Goal: Information Seeking & Learning: Learn about a topic

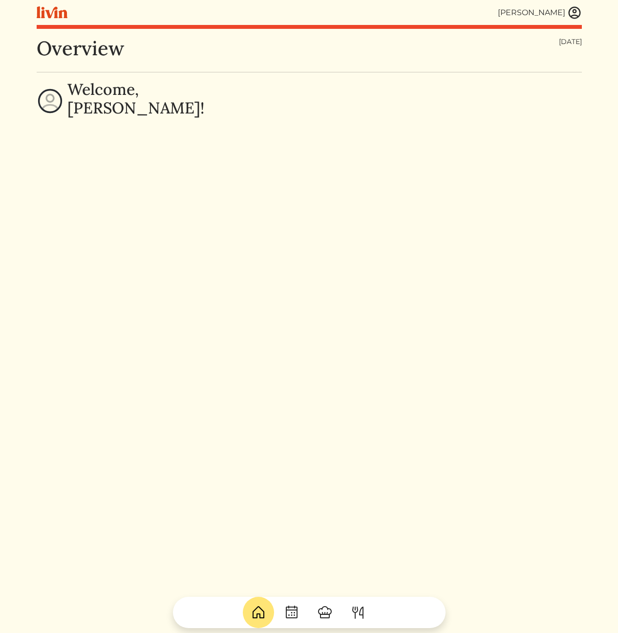
click at [577, 15] on img at bounding box center [575, 12] width 15 height 15
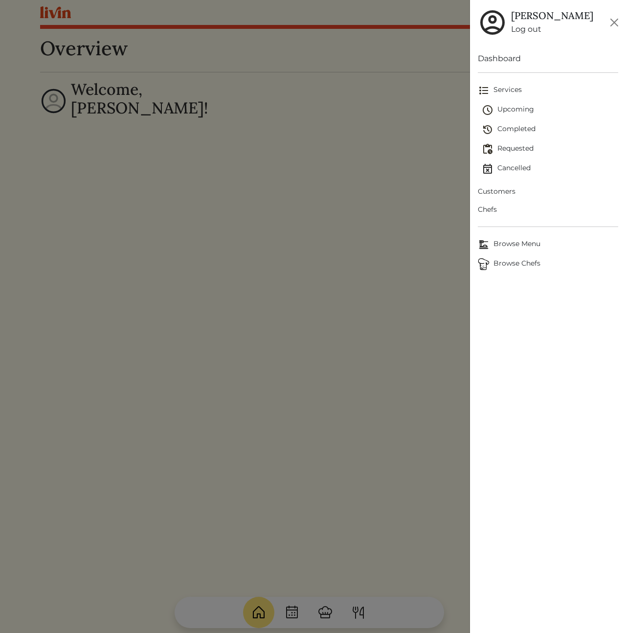
click at [507, 187] on span "Customers" at bounding box center [548, 191] width 140 height 10
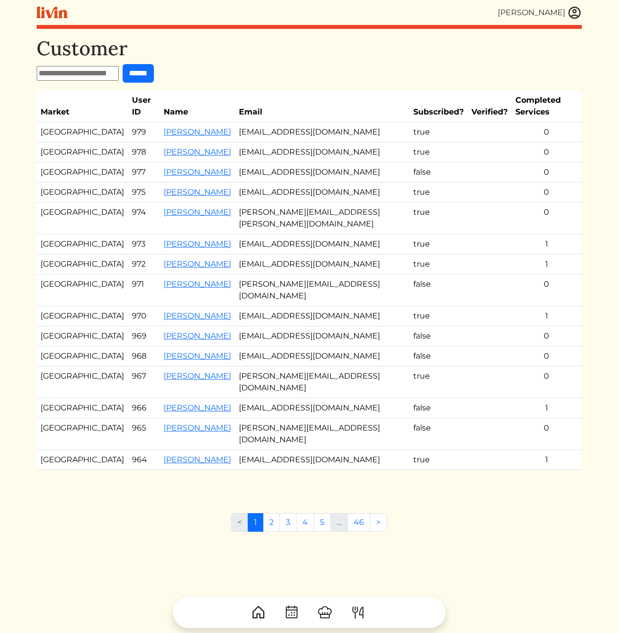
click at [398, 79] on form "******" at bounding box center [310, 73] width 546 height 19
drag, startPoint x: 346, startPoint y: 63, endPoint x: 388, endPoint y: 215, distance: 157.9
click at [382, 207] on div "Customer ****** Market User ID Name Email Subscribed? Verified? Completed Servi…" at bounding box center [310, 263] width 546 height 453
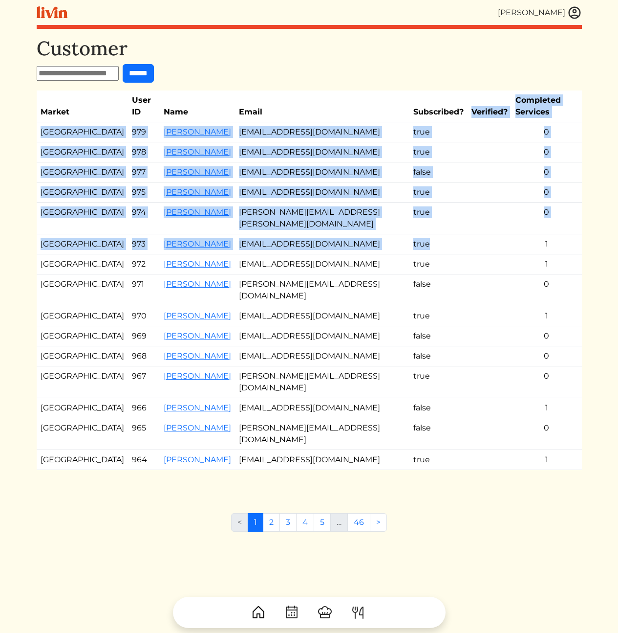
drag, startPoint x: 464, startPoint y: 225, endPoint x: 439, endPoint y: 69, distance: 158.4
click at [439, 69] on div "Customer ****** Market User ID Name Email Subscribed? Verified? Completed Servi…" at bounding box center [310, 263] width 546 height 453
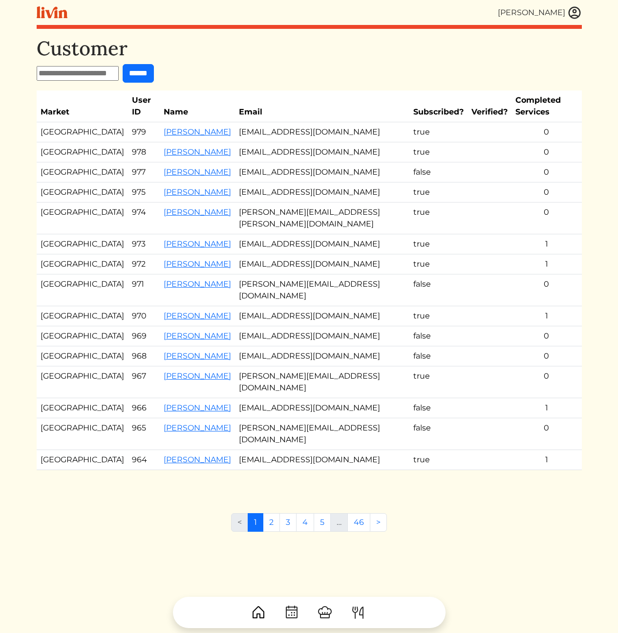
click at [439, 69] on form "******" at bounding box center [310, 73] width 546 height 19
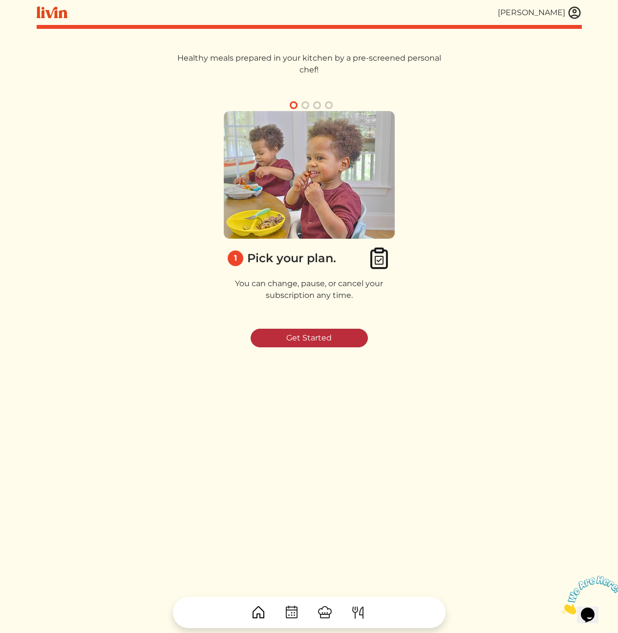
click at [301, 338] on link "Get Started" at bounding box center [309, 337] width 117 height 19
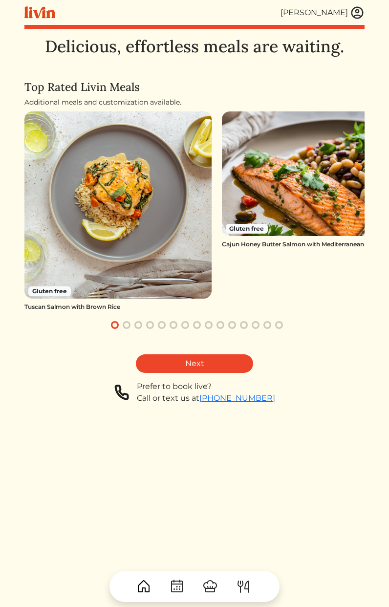
drag, startPoint x: 305, startPoint y: 203, endPoint x: 259, endPoint y: 204, distance: 45.5
click at [291, 201] on img at bounding box center [315, 173] width 187 height 125
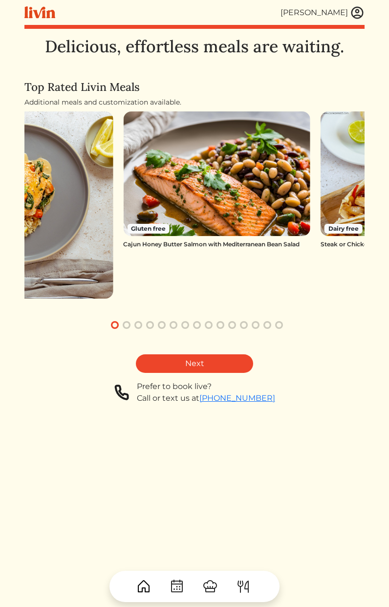
drag, startPoint x: 286, startPoint y: 205, endPoint x: 231, endPoint y: 207, distance: 54.8
click at [199, 224] on img at bounding box center [216, 173] width 187 height 125
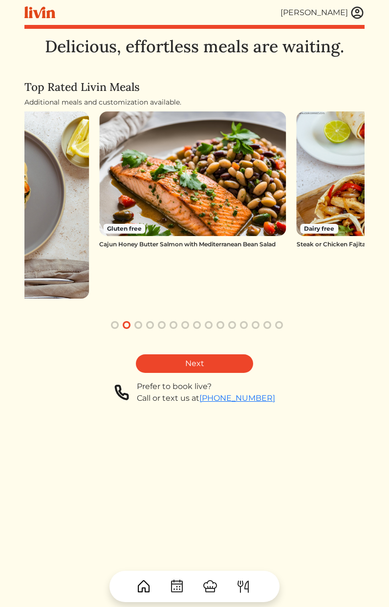
drag, startPoint x: 273, startPoint y: 190, endPoint x: 163, endPoint y: 204, distance: 110.5
click at [163, 204] on img at bounding box center [192, 173] width 187 height 125
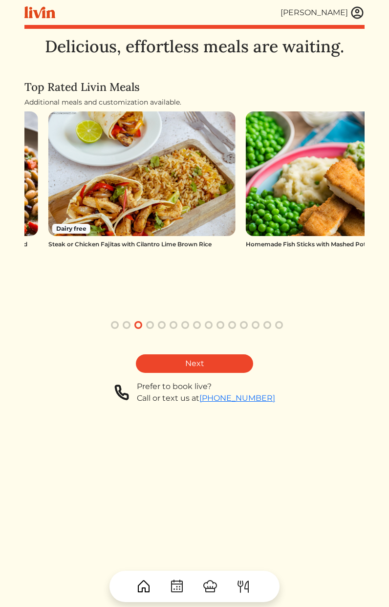
drag, startPoint x: 349, startPoint y: 165, endPoint x: 197, endPoint y: 191, distance: 154.1
click at [202, 190] on img at bounding box center [141, 173] width 187 height 125
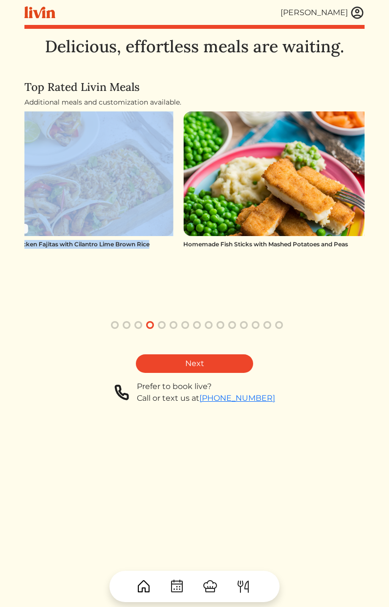
click at [355, 190] on div "Gluten free Tuscan Salmon with Brown Rice Gluten free Cajun Honey Butter Salmon…" at bounding box center [194, 220] width 340 height 219
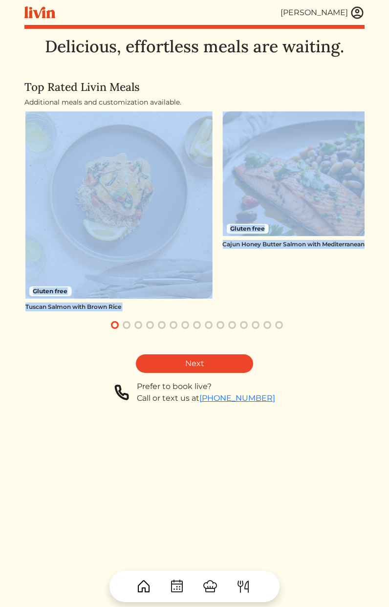
click at [241, 241] on div "Cajun Honey Butter Salmon with Mediterranean Bean Salad" at bounding box center [315, 244] width 187 height 9
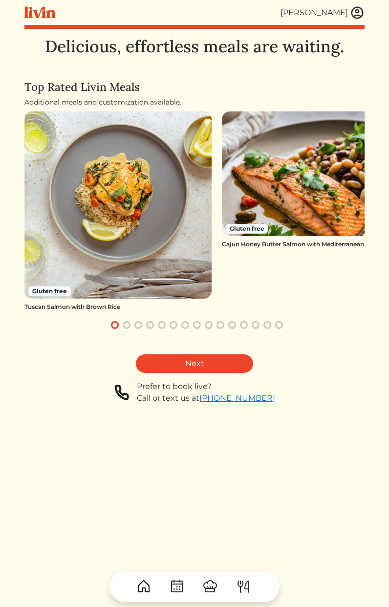
click at [257, 287] on div "Gluten free Cajun Honey Butter Salmon with Mediterranean Bean Salad" at bounding box center [315, 211] width 187 height 200
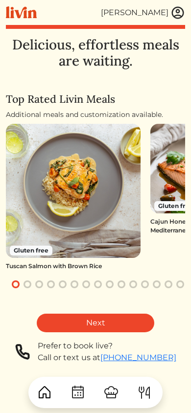
click at [162, 199] on div "Gluten free" at bounding box center [176, 205] width 44 height 12
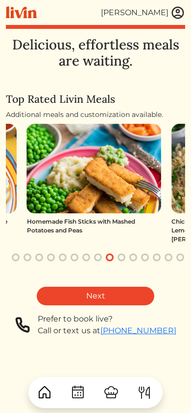
click at [67, 193] on img at bounding box center [94, 168] width 134 height 89
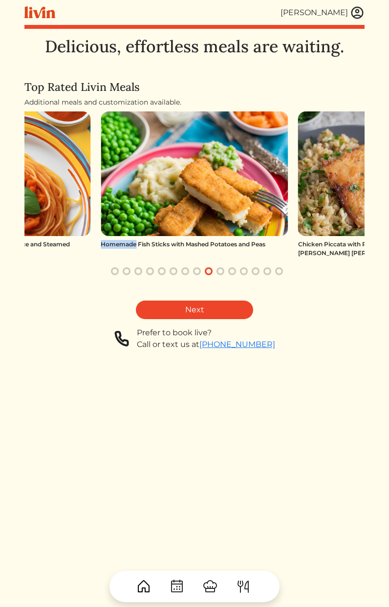
click at [111, 241] on div "Homemade Fish Sticks with Mashed Potatoes and Peas" at bounding box center [194, 244] width 187 height 9
copy div "Homemade Fish Sticks with Mashed Potatoes and Peas"
click at [303, 421] on div "Delicious, effortless meals are waiting. Top Rated Livin Meals Additional meals…" at bounding box center [194, 340] width 340 height 607
click at [263, 483] on div "Delicious, effortless meals are waiting. Top Rated Livin Meals Additional meals…" at bounding box center [194, 340] width 340 height 607
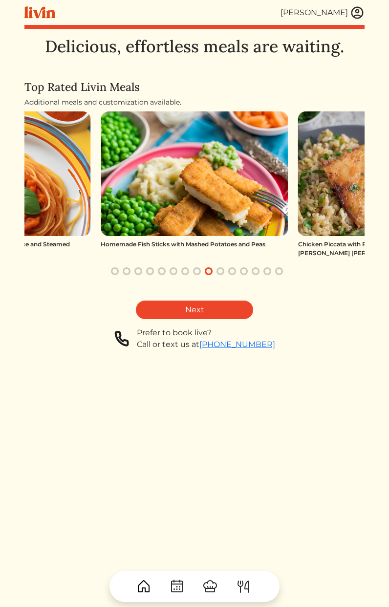
click at [247, 482] on div "Delicious, effortless meals are waiting. Top Rated Livin Meals Additional meals…" at bounding box center [194, 340] width 340 height 607
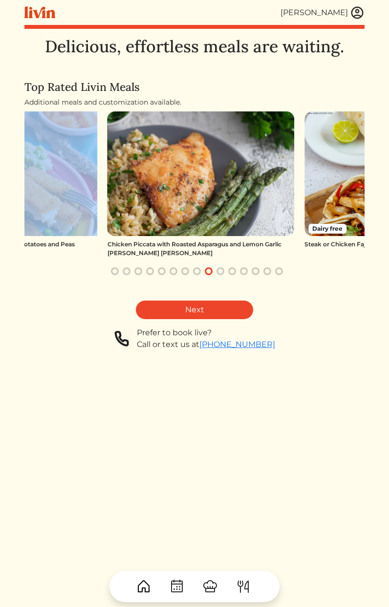
drag, startPoint x: 296, startPoint y: 189, endPoint x: 125, endPoint y: 214, distance: 172.8
click at [97, 217] on div "Gluten free Tuscan Salmon with Brown Rice Gluten free Cajun Honey Butter Salmon…" at bounding box center [194, 194] width 340 height 166
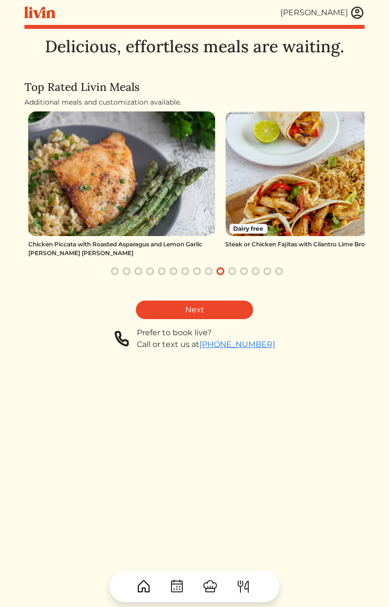
drag, startPoint x: 316, startPoint y: 205, endPoint x: 119, endPoint y: 210, distance: 197.5
click at [260, 206] on img at bounding box center [318, 173] width 187 height 125
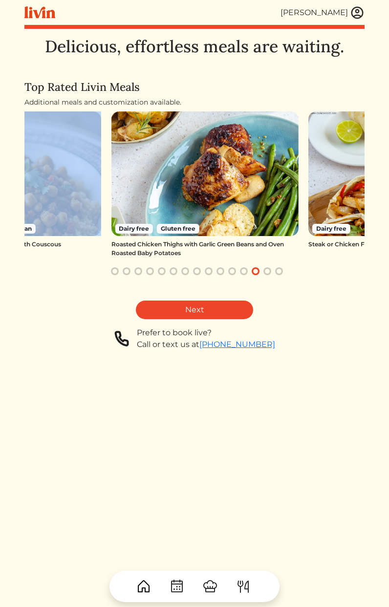
drag, startPoint x: 258, startPoint y: 224, endPoint x: 5, endPoint y: 220, distance: 252.3
click at [19, 220] on div "Calvin Wang Calvin Wang Log out Dashboard Services Upcoming Completed Requested…" at bounding box center [195, 303] width 352 height 607
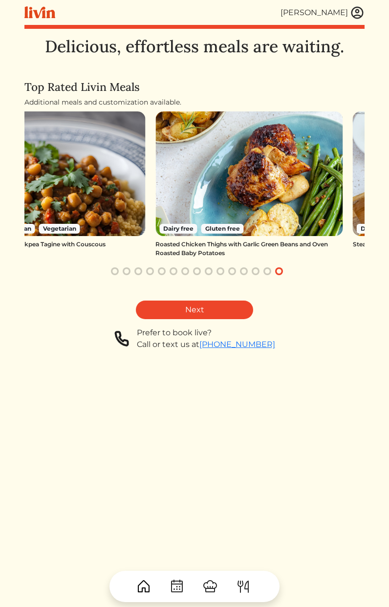
drag, startPoint x: 195, startPoint y: 231, endPoint x: 144, endPoint y: 233, distance: 50.9
click at [171, 233] on img at bounding box center [248, 173] width 187 height 125
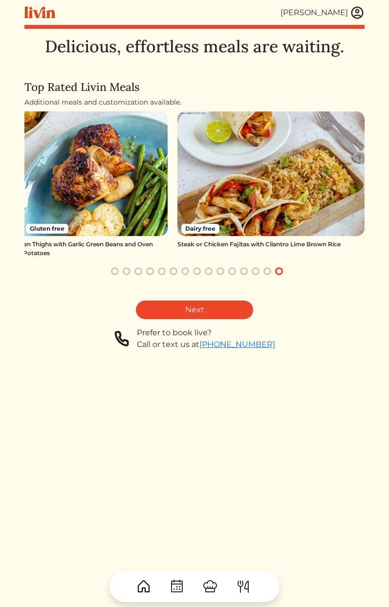
click at [194, 425] on div "Delicious, effortless meals are waiting. Top Rated Livin Meals Additional meals…" at bounding box center [194, 340] width 340 height 607
click at [175, 471] on div "Delicious, effortless meals are waiting. Top Rated Livin Meals Additional meals…" at bounding box center [194, 340] width 340 height 607
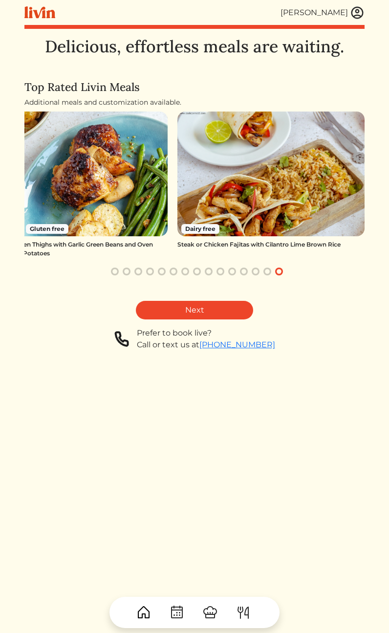
click at [358, 11] on img at bounding box center [357, 12] width 15 height 15
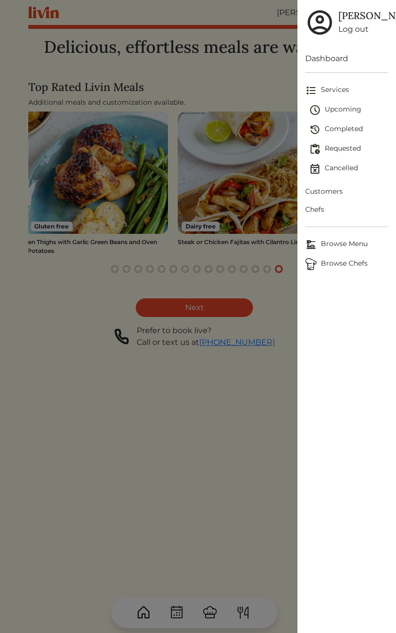
click at [343, 250] on span "Browse Menu" at bounding box center [347, 245] width 83 height 12
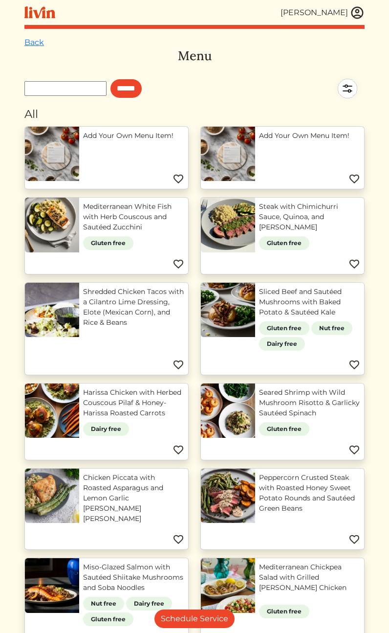
click at [353, 93] on img at bounding box center [347, 88] width 34 height 34
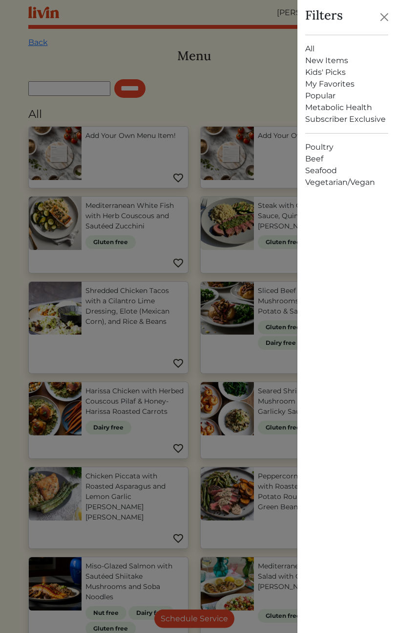
click at [342, 110] on link "Metabolic Health" at bounding box center [347, 108] width 83 height 12
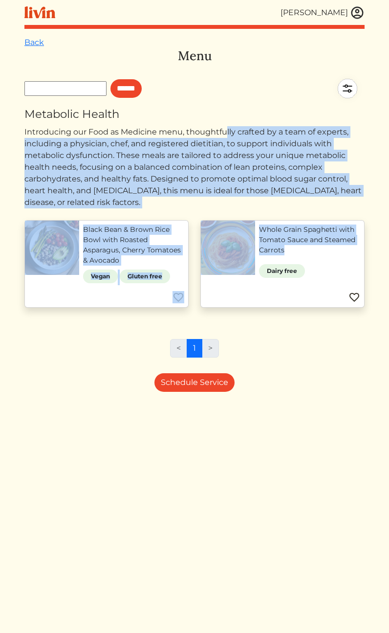
drag, startPoint x: 194, startPoint y: 131, endPoint x: 309, endPoint y: 224, distance: 148.1
click at [309, 224] on div "Back Menu ****** Metabolic Health Introducing our Food as Medicine menu, though…" at bounding box center [194, 353] width 340 height 633
click at [299, 209] on div "Back Menu ****** Metabolic Health Introducing our Food as Medicine menu, though…" at bounding box center [194, 353] width 340 height 633
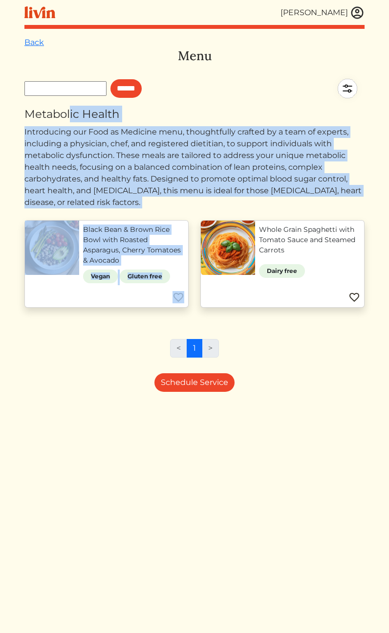
drag, startPoint x: 277, startPoint y: 205, endPoint x: 28, endPoint y: 118, distance: 263.6
click at [25, 117] on div "Back Menu ****** Metabolic Health Introducing our Food as Medicine menu, though…" at bounding box center [194, 353] width 340 height 633
click at [33, 121] on div "Metabolic Health" at bounding box center [194, 114] width 340 height 17
drag, startPoint x: 45, startPoint y: 122, endPoint x: 243, endPoint y: 204, distance: 214.5
click at [243, 204] on div "Back Menu ****** Metabolic Health Introducing our Food as Medicine menu, though…" at bounding box center [194, 353] width 340 height 633
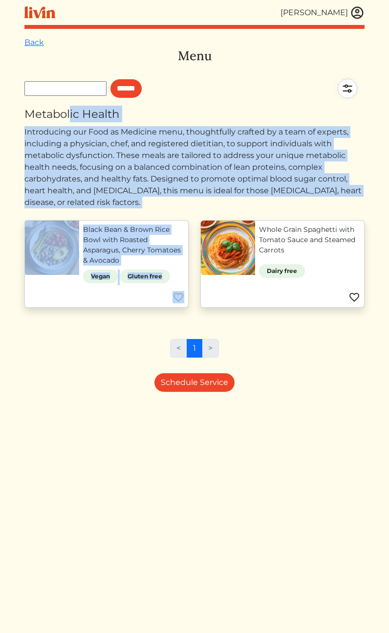
click at [243, 205] on div "Introducing our Food as Medicine menu, thoughtfully crafted by a team of expert…" at bounding box center [194, 167] width 340 height 82
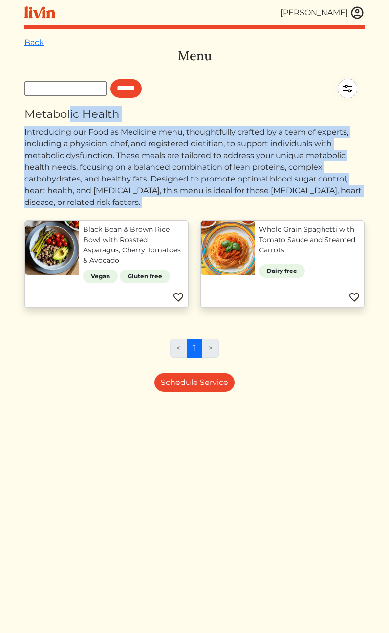
drag, startPoint x: 243, startPoint y: 205, endPoint x: 43, endPoint y: 122, distance: 217.4
click at [28, 114] on div "Back Menu ****** Metabolic Health Introducing our Food as Medicine menu, though…" at bounding box center [194, 353] width 340 height 633
click at [42, 122] on div "Back Menu ****** Metabolic Health Introducing our Food as Medicine menu, though…" at bounding box center [194, 353] width 340 height 633
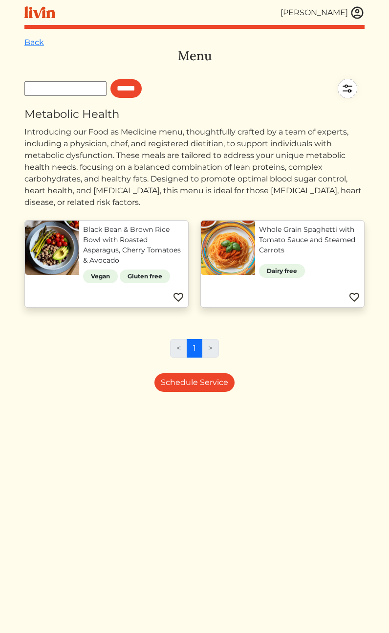
click at [360, 15] on img at bounding box center [357, 12] width 15 height 15
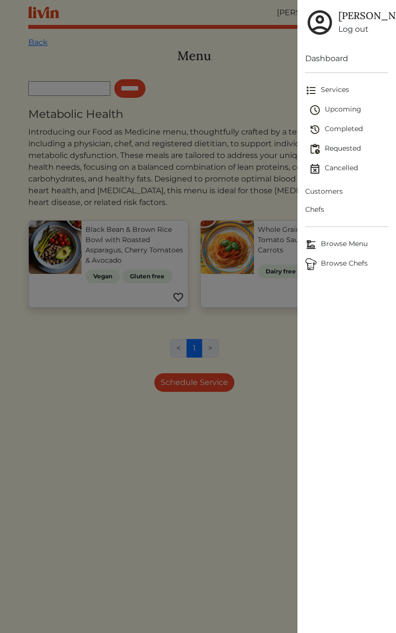
click at [197, 147] on div at bounding box center [198, 316] width 396 height 633
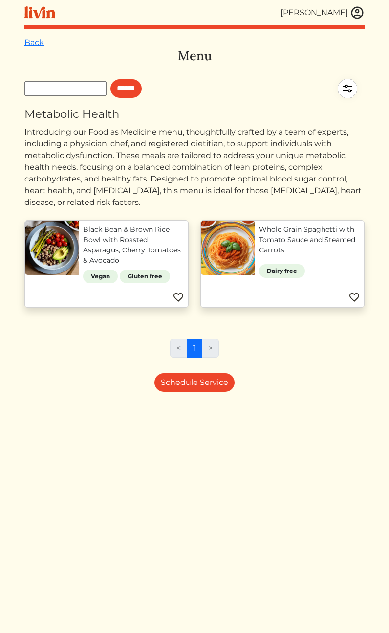
drag, startPoint x: 164, startPoint y: 128, endPoint x: 234, endPoint y: 200, distance: 100.6
click at [234, 200] on div "Back Menu ****** Metabolic Health Introducing our Food as Medicine menu, though…" at bounding box center [194, 353] width 340 height 633
click at [236, 206] on div "Introducing our Food as Medicine menu, thoughtfully crafted by a team of expert…" at bounding box center [194, 167] width 340 height 82
drag, startPoint x: 242, startPoint y: 204, endPoint x: 237, endPoint y: 110, distance: 94.5
click at [237, 114] on div "Back Menu ****** Metabolic Health Introducing our Food as Medicine menu, though…" at bounding box center [194, 353] width 340 height 633
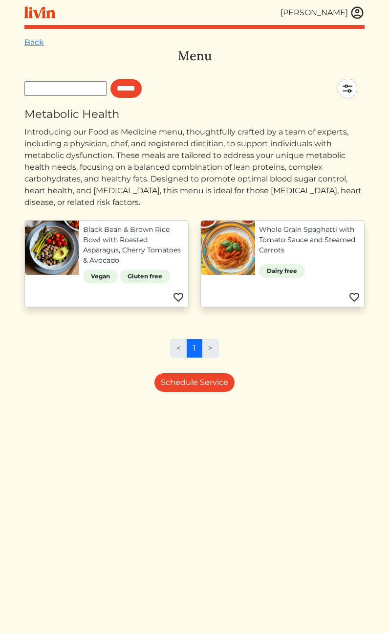
click at [237, 110] on div "Metabolic Health" at bounding box center [194, 114] width 340 height 17
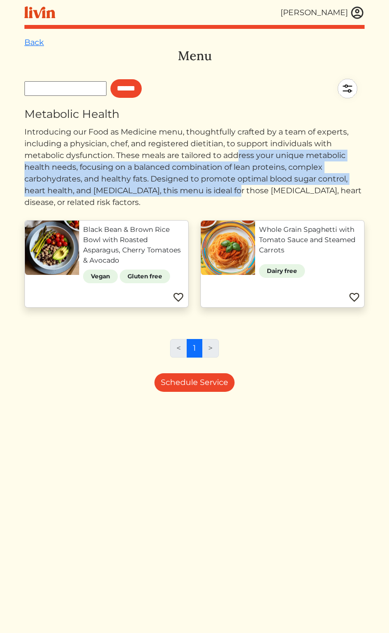
drag, startPoint x: 223, startPoint y: 185, endPoint x: 233, endPoint y: 176, distance: 13.5
click at [226, 189] on div "Introducing our Food as Medicine menu, thoughtfully crafted by a team of expert…" at bounding box center [194, 167] width 340 height 82
click at [233, 169] on div "Introducing our Food as Medicine menu, thoughtfully crafted by a team of expert…" at bounding box center [194, 167] width 340 height 82
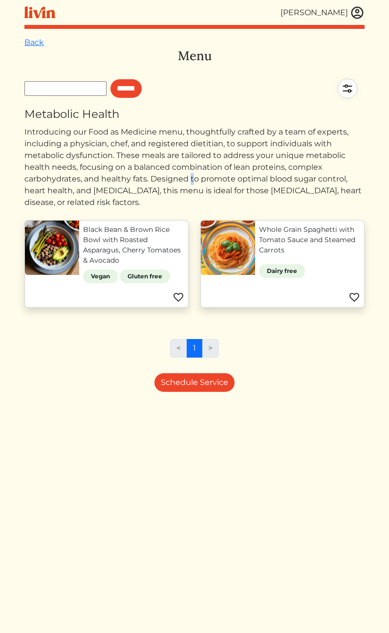
click at [164, 175] on div "Introducing our Food as Medicine menu, thoughtfully crafted by a team of expert…" at bounding box center [194, 167] width 340 height 82
click at [166, 150] on div "Introducing our Food as Medicine menu, thoughtfully crafted by a team of expert…" at bounding box center [194, 167] width 340 height 82
click at [278, 577] on div "Back Menu ****** Metabolic Health Introducing our Food as Medicine menu, though…" at bounding box center [194, 353] width 340 height 633
click at [360, 13] on img at bounding box center [357, 12] width 15 height 15
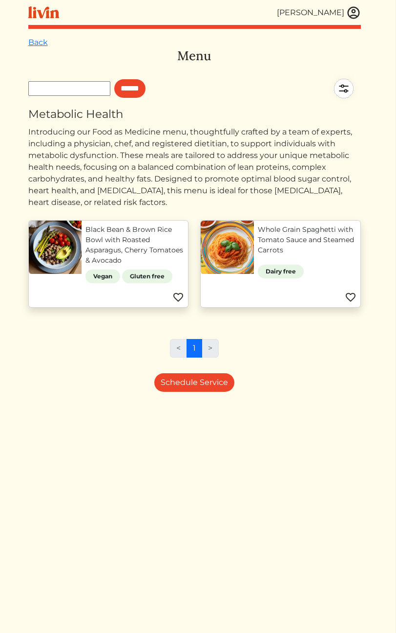
click at [229, 467] on div at bounding box center [198, 316] width 396 height 633
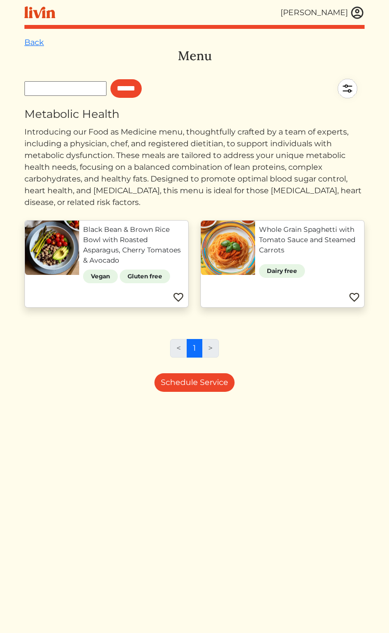
click at [318, 403] on div "Back Menu ****** Metabolic Health Introducing our Food as Medicine menu, though…" at bounding box center [194, 353] width 340 height 633
click at [278, 149] on div "Introducing our Food as Medicine menu, thoughtfully crafted by a team of expert…" at bounding box center [194, 167] width 340 height 82
click at [349, 88] on img at bounding box center [347, 88] width 34 height 34
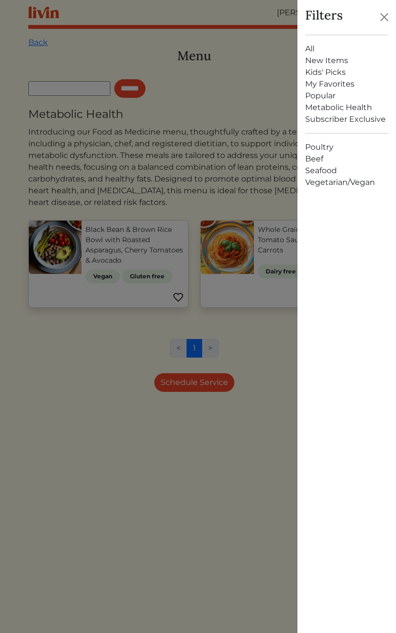
click at [347, 280] on div "All New Items Kids' Picks My Favorites Popular Metabolic Health Subscriber Excl…" at bounding box center [347, 330] width 99 height 606
click at [356, 313] on div "All New Items Kids' Picks My Favorites Popular Metabolic Health Subscriber Excl…" at bounding box center [347, 330] width 99 height 606
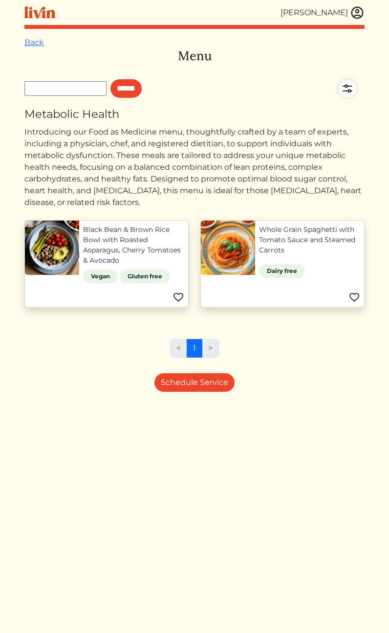
click at [346, 87] on img at bounding box center [347, 88] width 34 height 34
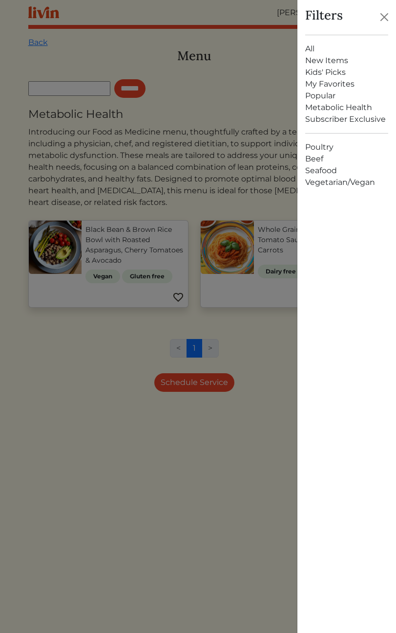
click at [237, 154] on div at bounding box center [198, 316] width 396 height 633
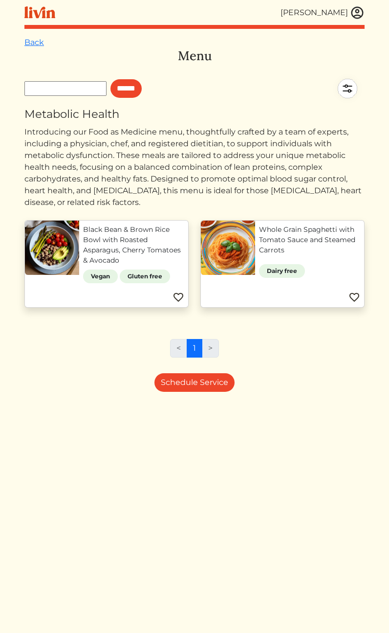
click at [220, 160] on div "Introducing our Food as Medicine menu, thoughtfully crafted by a team of expert…" at bounding box center [194, 167] width 340 height 82
click at [188, 515] on div "Back Menu ****** Metabolic Health Introducing our Food as Medicine menu, though…" at bounding box center [194, 353] width 340 height 633
click at [121, 454] on div "Back Menu ****** Metabolic Health Introducing our Food as Medicine menu, though…" at bounding box center [194, 353] width 340 height 633
click at [153, 524] on div "Back Menu ****** Metabolic Health Introducing our Food as Medicine menu, though…" at bounding box center [194, 353] width 340 height 633
click at [212, 173] on div "Introducing our Food as Medicine menu, thoughtfully crafted by a team of expert…" at bounding box center [194, 167] width 340 height 82
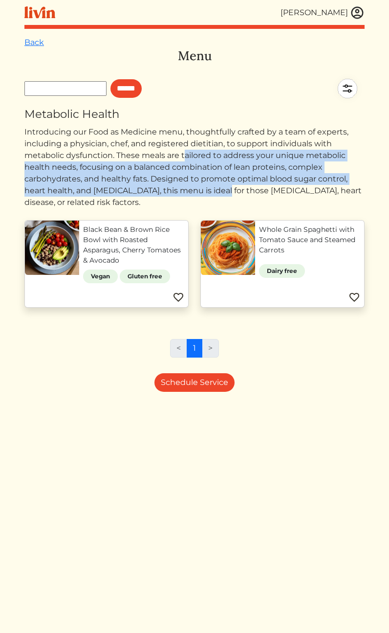
drag, startPoint x: 162, startPoint y: 153, endPoint x: 217, endPoint y: 187, distance: 64.6
click at [217, 187] on div "Introducing our Food as Medicine menu, thoughtfully crafted by a team of expert…" at bounding box center [194, 167] width 340 height 82
drag, startPoint x: 220, startPoint y: 203, endPoint x: 140, endPoint y: 153, distance: 95.1
click at [145, 155] on div "Introducing our Food as Medicine menu, thoughtfully crafted by a team of expert…" at bounding box center [194, 167] width 340 height 82
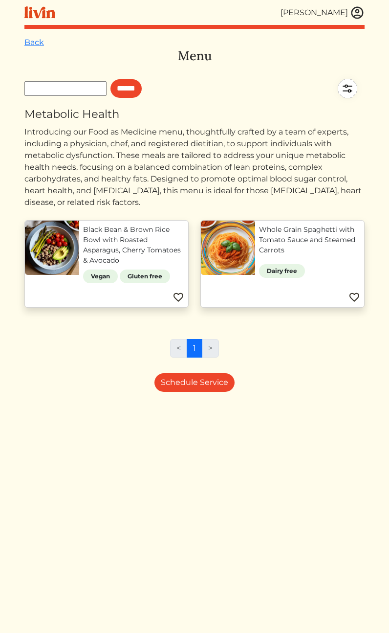
click at [134, 153] on div "Introducing our Food as Medicine menu, thoughtfully crafted by a team of expert…" at bounding box center [194, 167] width 340 height 82
drag, startPoint x: 146, startPoint y: 133, endPoint x: 151, endPoint y: 136, distance: 5.6
click at [150, 136] on div "Introducing our Food as Medicine menu, thoughtfully crafted by a team of expert…" at bounding box center [194, 167] width 340 height 82
click at [148, 150] on div "Introducing our Food as Medicine menu, thoughtfully crafted by a team of expert…" at bounding box center [194, 167] width 340 height 82
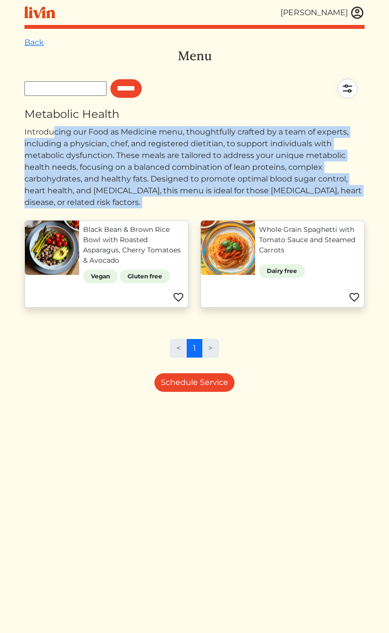
click at [148, 150] on div "Introducing our Food as Medicine menu, thoughtfully crafted by a team of expert…" at bounding box center [194, 167] width 340 height 82
click at [247, 155] on div "Introducing our Food as Medicine menu, thoughtfully crafted by a team of expert…" at bounding box center [194, 167] width 340 height 82
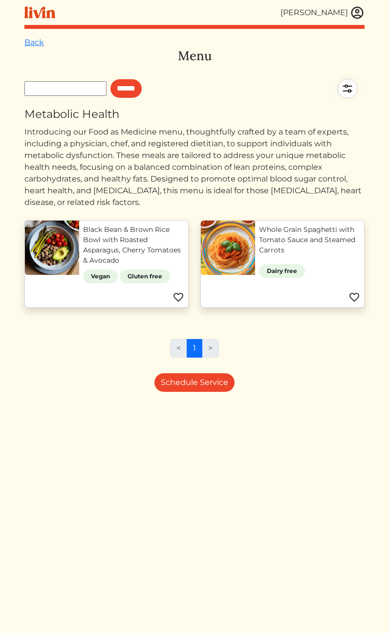
click at [172, 468] on div "Back Menu ****** Metabolic Health Introducing our Food as Medicine menu, though…" at bounding box center [194, 353] width 340 height 633
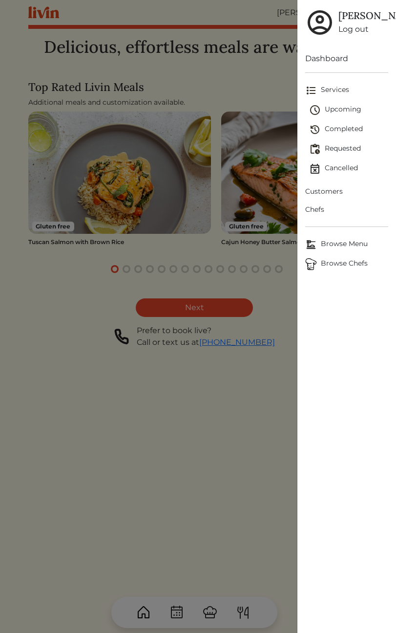
click at [99, 349] on div at bounding box center [198, 316] width 396 height 633
